Goal: Use online tool/utility

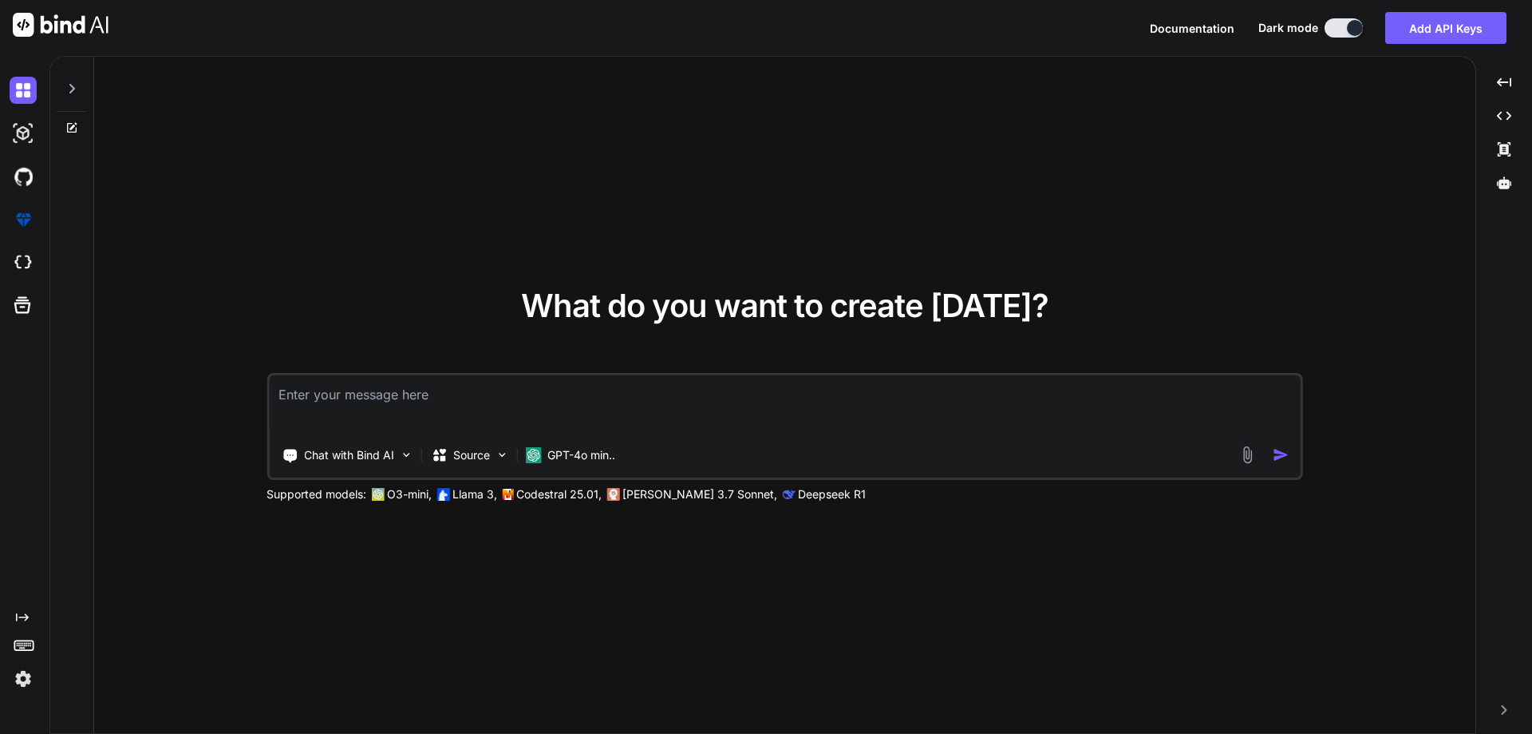
click at [1196, 27] on span "Documentation" at bounding box center [1192, 29] width 85 height 14
click at [77, 85] on icon at bounding box center [71, 88] width 13 height 13
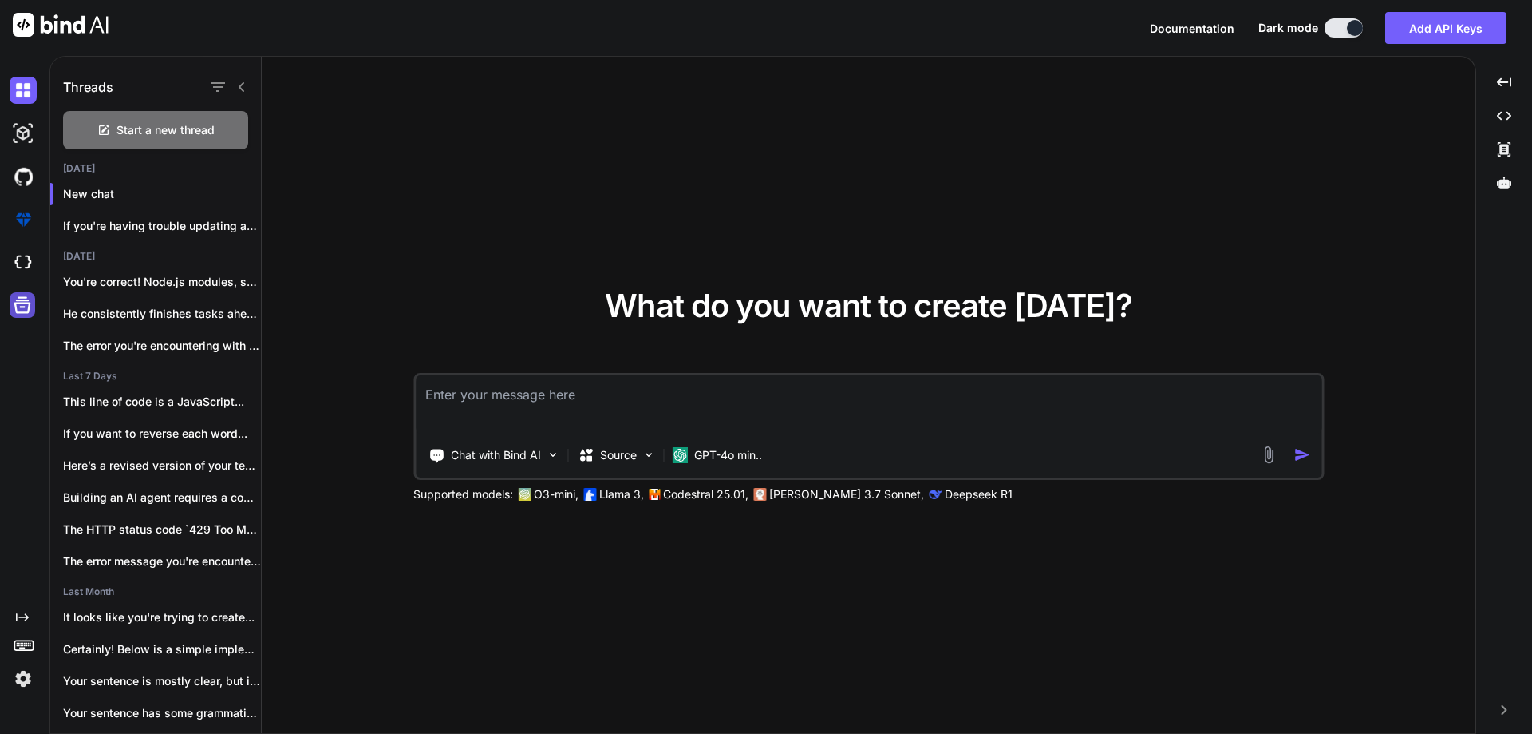
click at [19, 303] on icon at bounding box center [22, 305] width 17 height 17
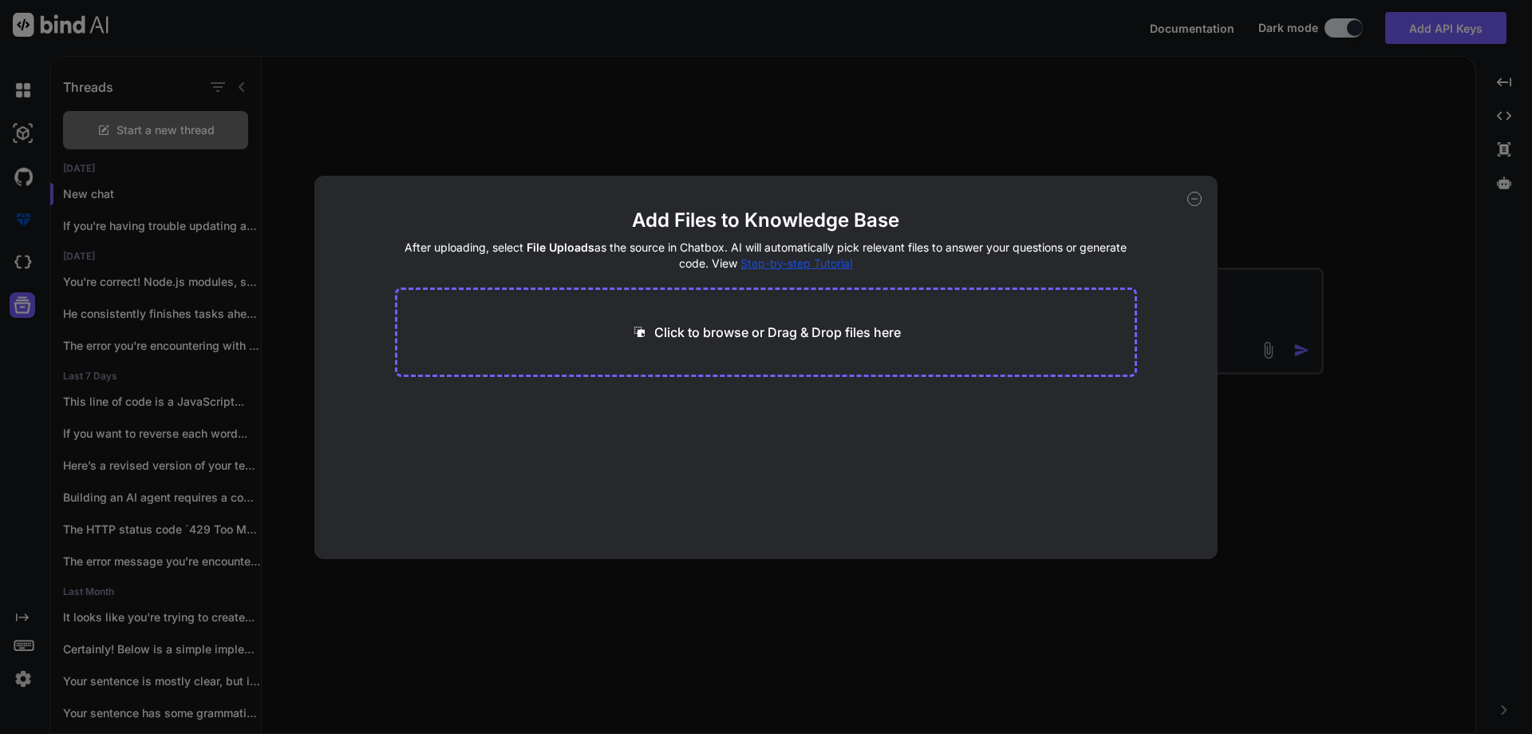
click at [1198, 201] on icon at bounding box center [1195, 199] width 14 height 14
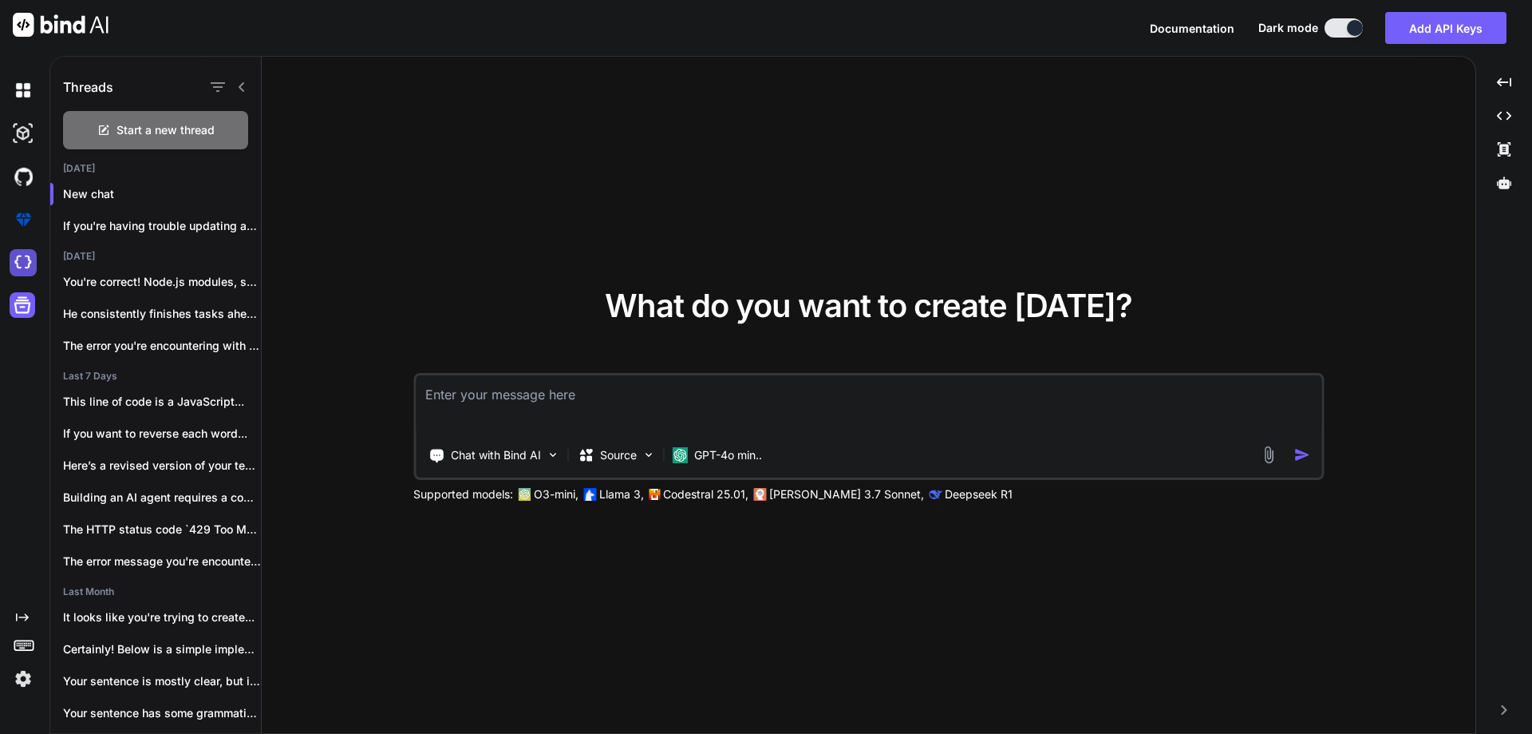
click at [30, 269] on img at bounding box center [23, 262] width 27 height 27
click at [461, 141] on div "What do you want to create [DATE]? Chat with Bind AI Source GPT-4o min.. Suppor…" at bounding box center [869, 396] width 1214 height 678
click at [1355, 30] on div at bounding box center [1355, 28] width 16 height 16
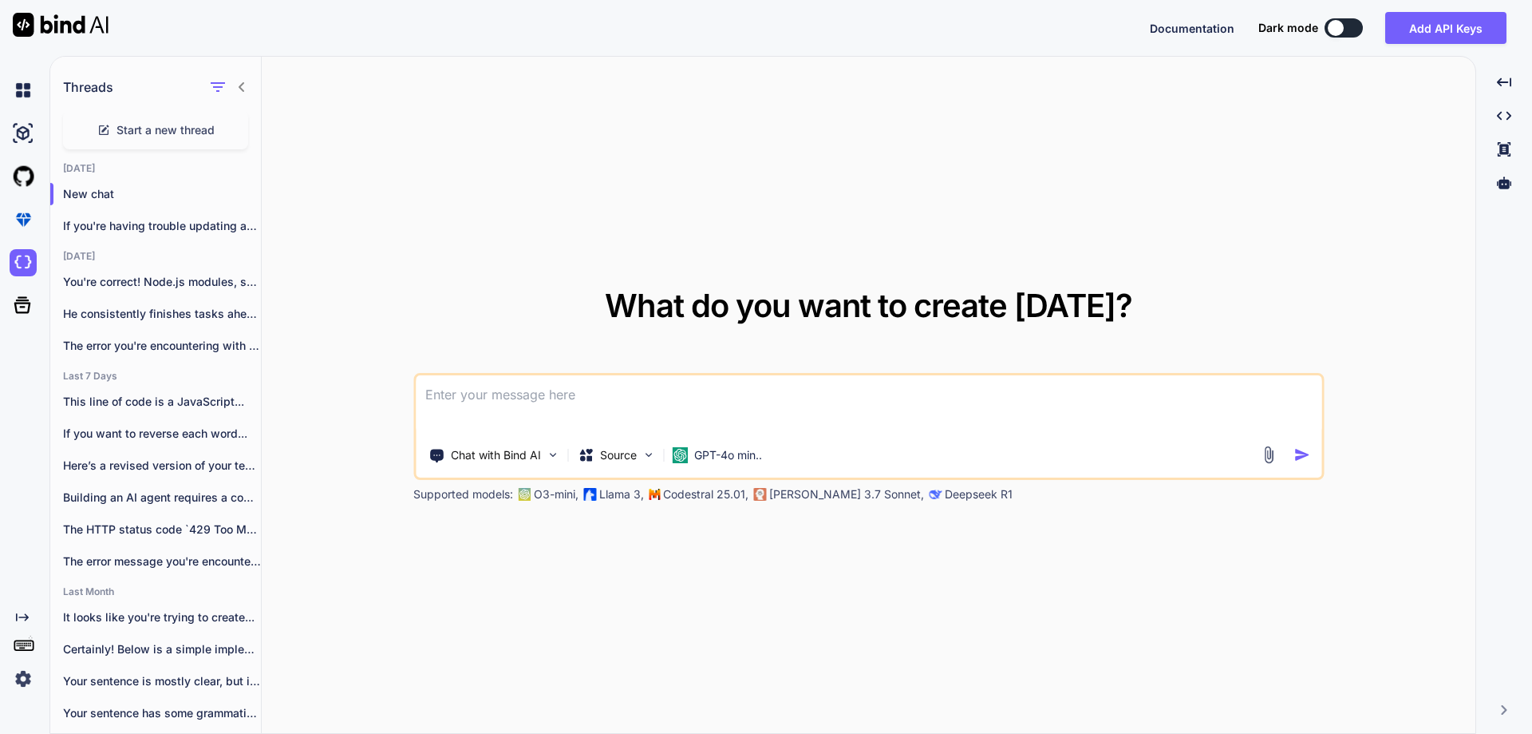
click at [1342, 18] on div "Documentation Dark mode Add API Keys Created with Pixso." at bounding box center [1335, 28] width 370 height 32
click at [1342, 25] on div at bounding box center [1336, 28] width 16 height 16
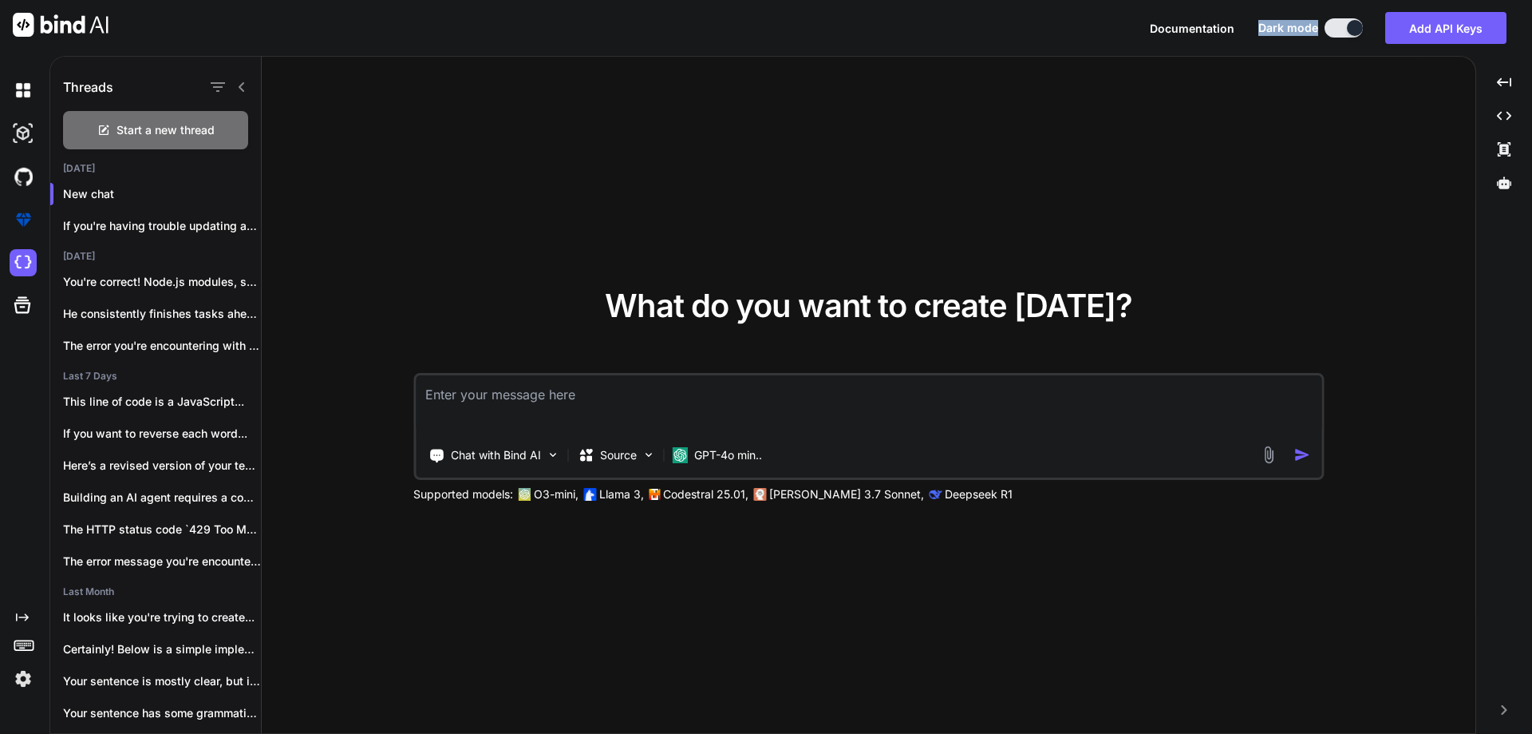
drag, startPoint x: 1254, startPoint y: 25, endPoint x: 1268, endPoint y: 222, distance: 197.6
click at [1375, 30] on div "Documentation Dark mode Add API Keys Created with Pixso." at bounding box center [1335, 28] width 370 height 32
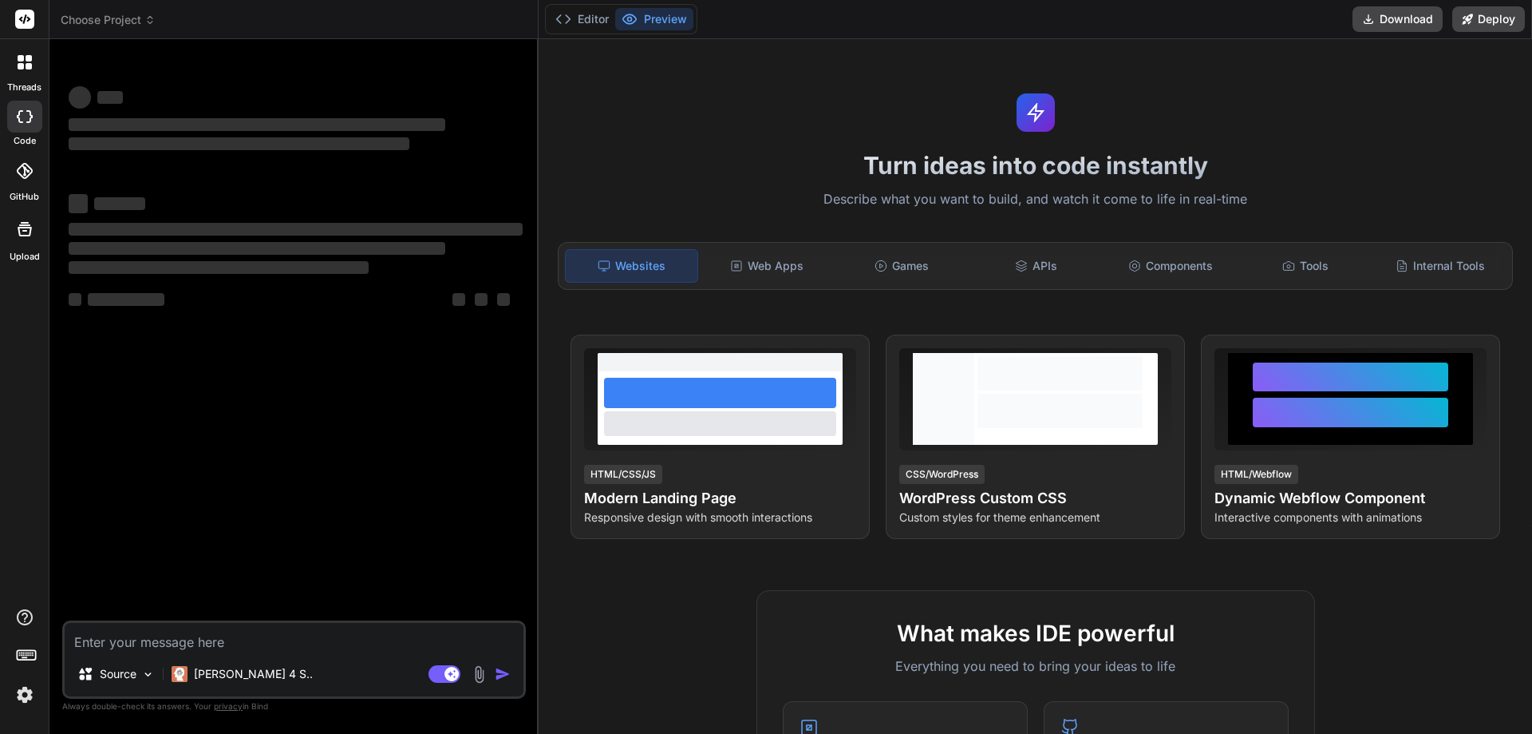
click at [19, 74] on div at bounding box center [25, 62] width 34 height 34
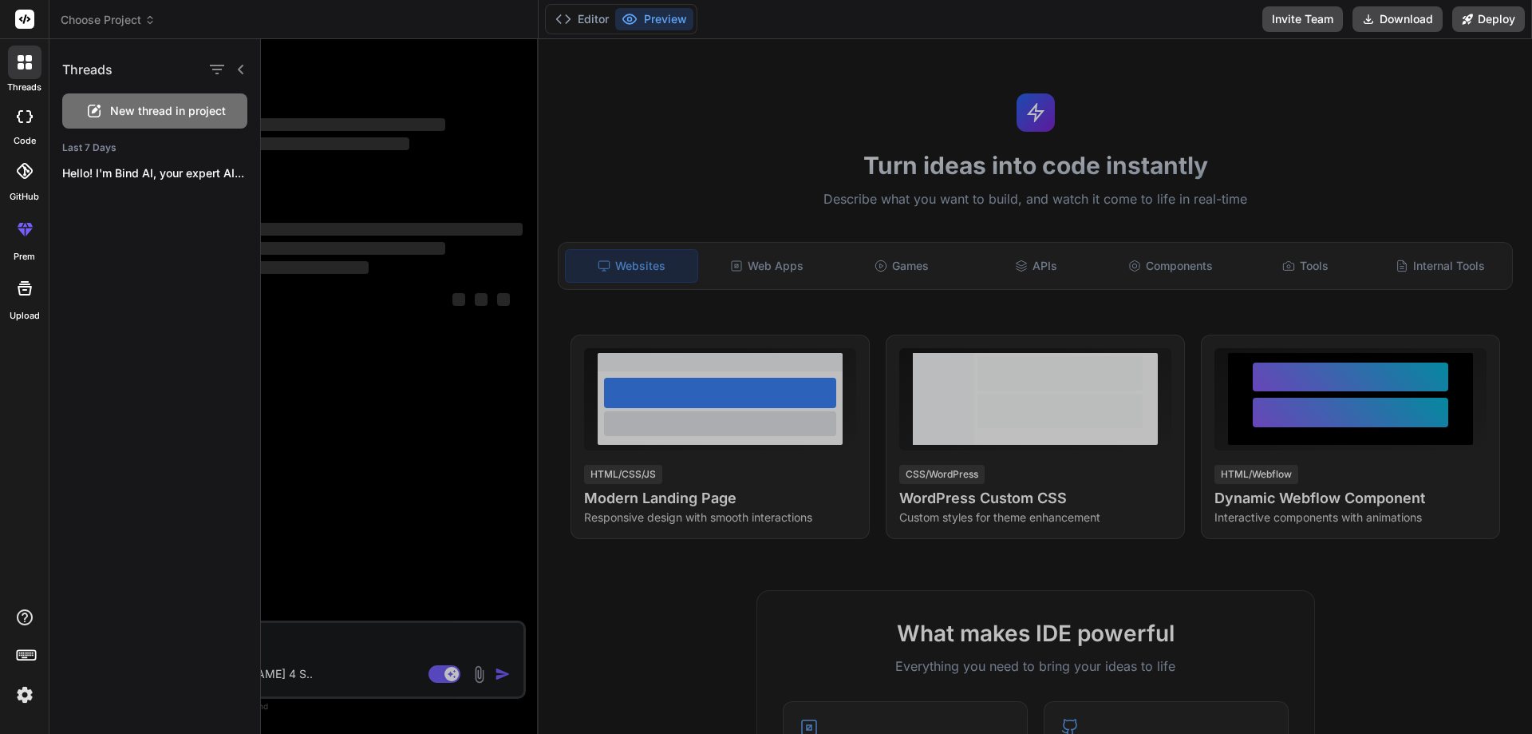
click at [23, 117] on icon at bounding box center [25, 116] width 16 height 13
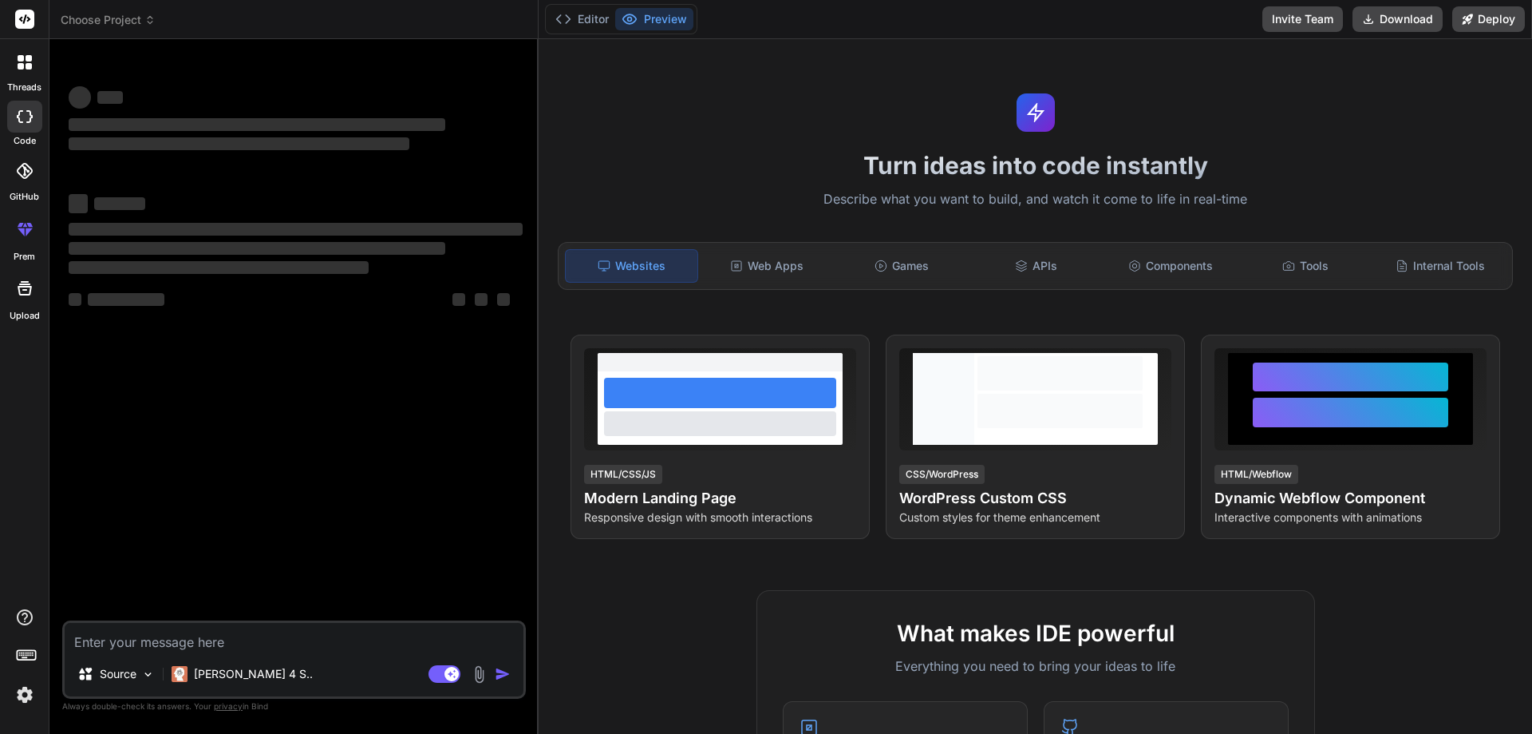
type textarea "x"
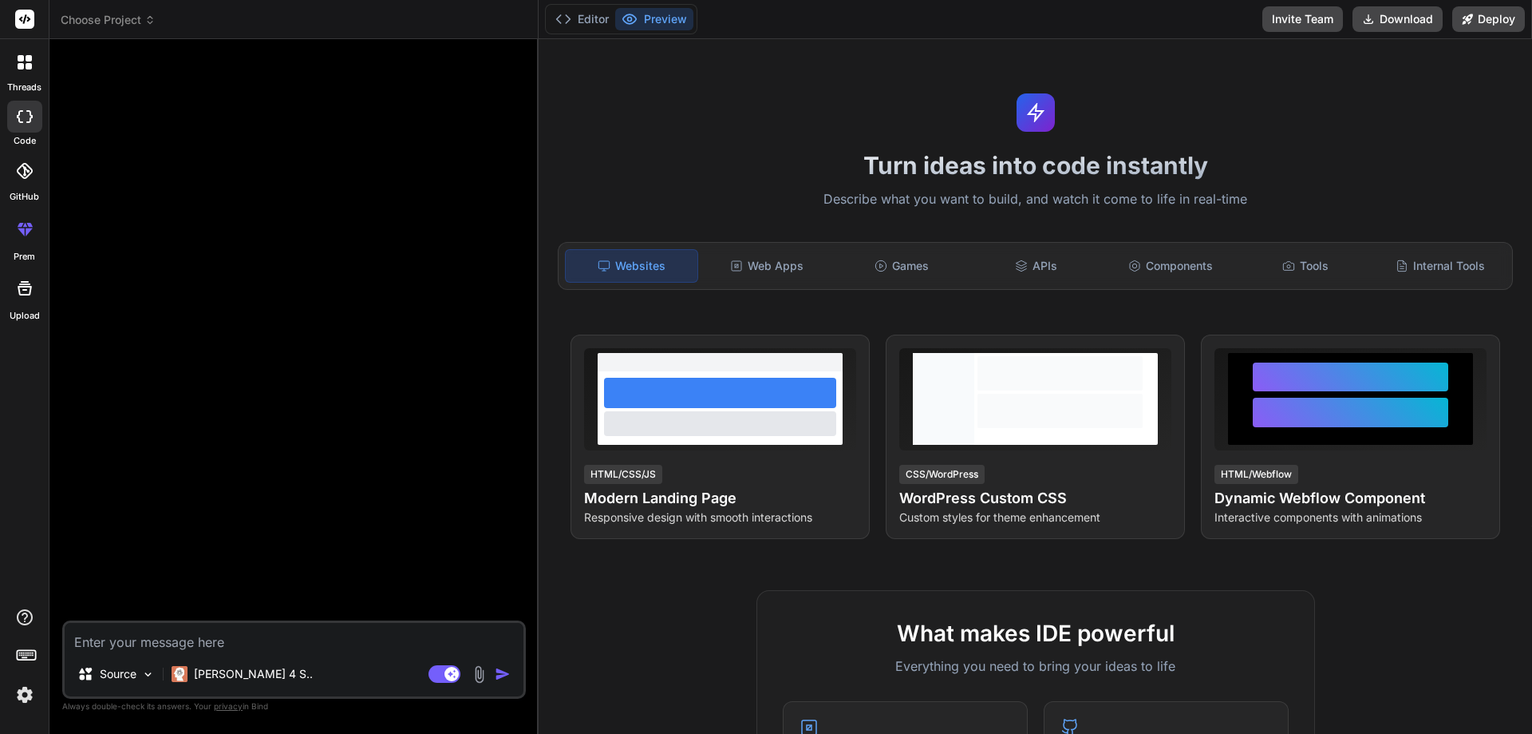
click at [19, 58] on icon at bounding box center [21, 58] width 6 height 6
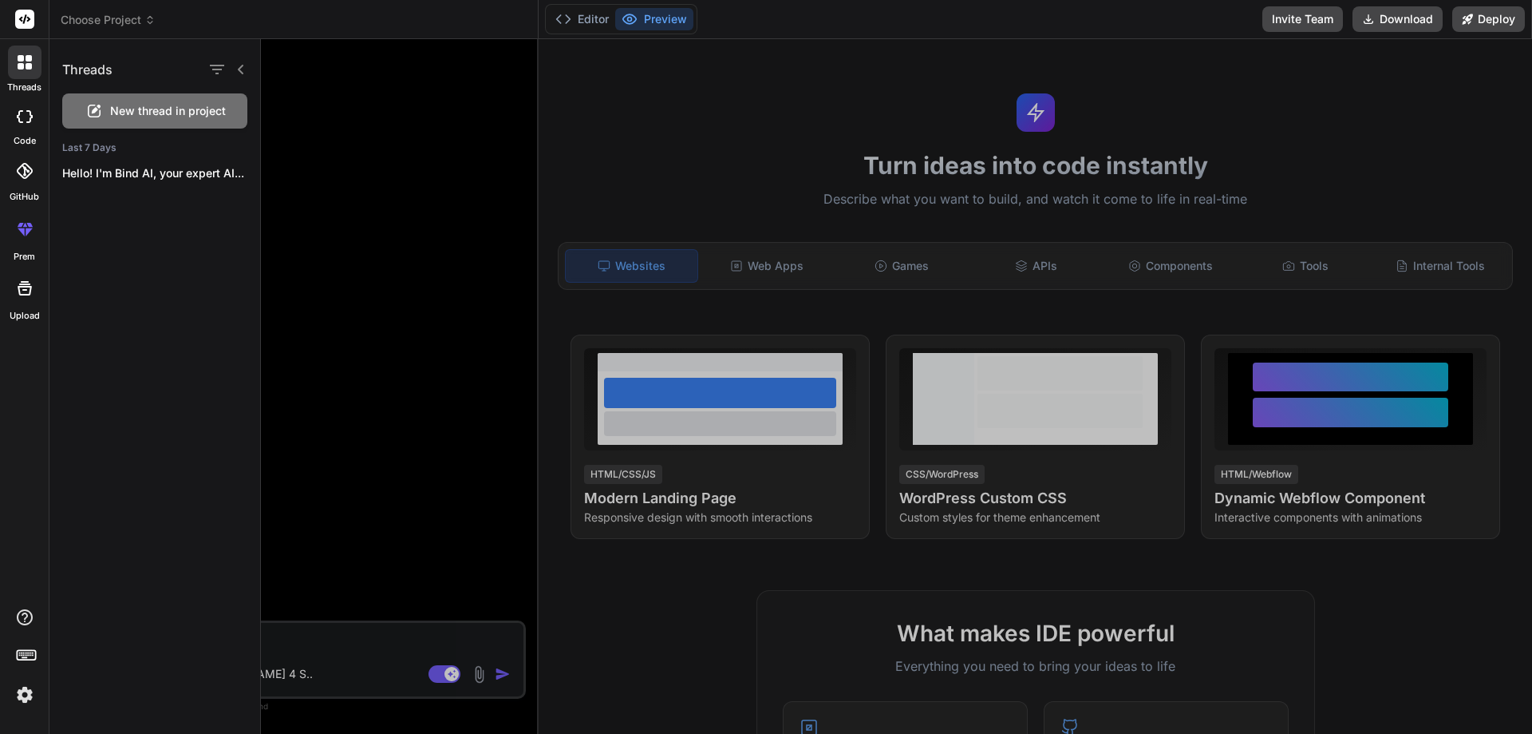
click at [247, 72] on icon at bounding box center [241, 69] width 13 height 13
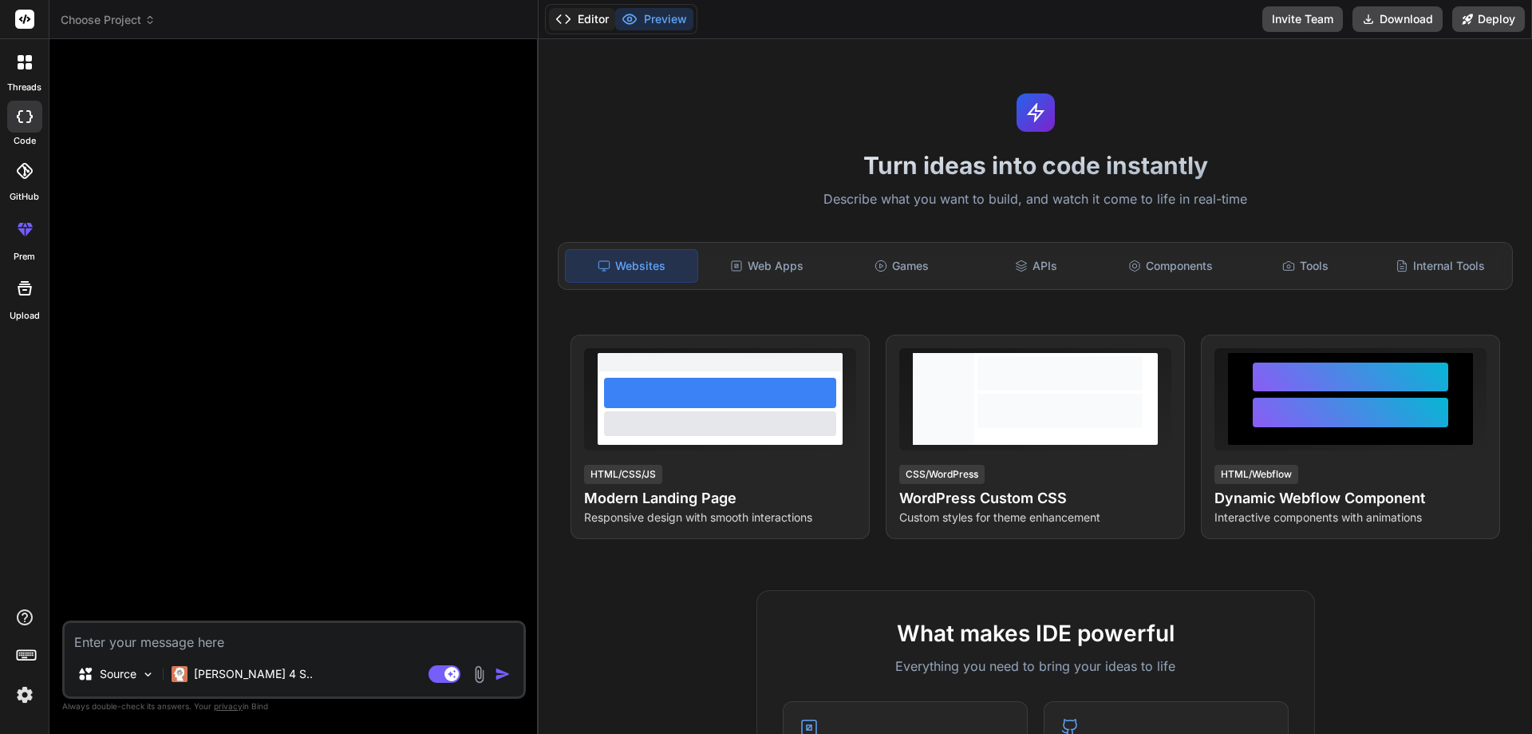
click at [551, 16] on button "Editor" at bounding box center [582, 19] width 66 height 22
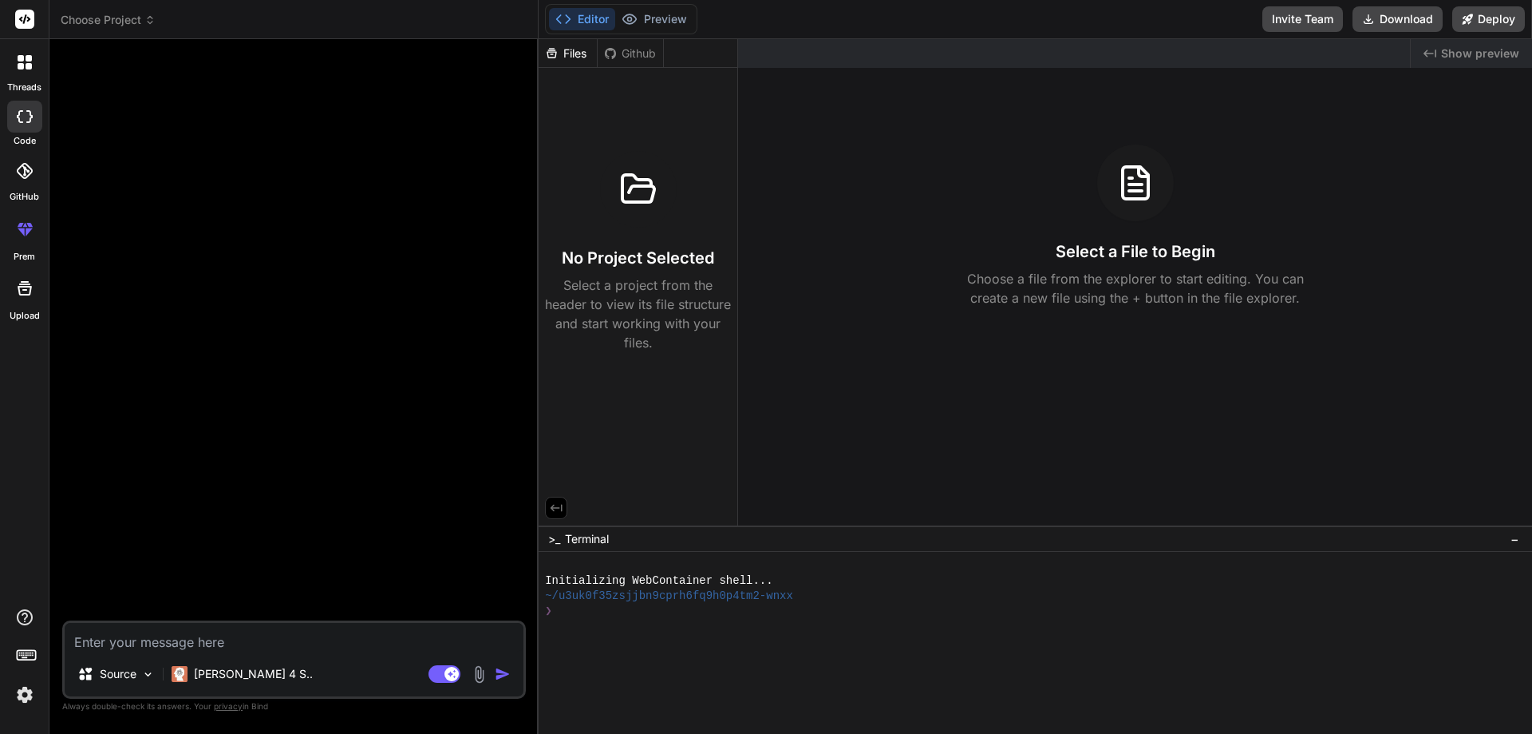
click at [38, 14] on div at bounding box center [24, 19] width 49 height 39
click at [24, 9] on div at bounding box center [24, 19] width 49 height 39
click at [27, 18] on icon at bounding box center [25, 19] width 12 height 10
